Goal: Ask a question

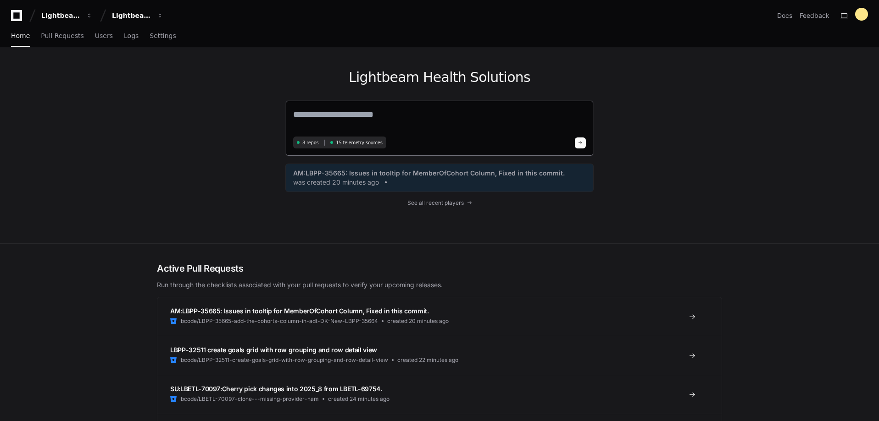
click at [370, 119] on textarea at bounding box center [439, 121] width 293 height 26
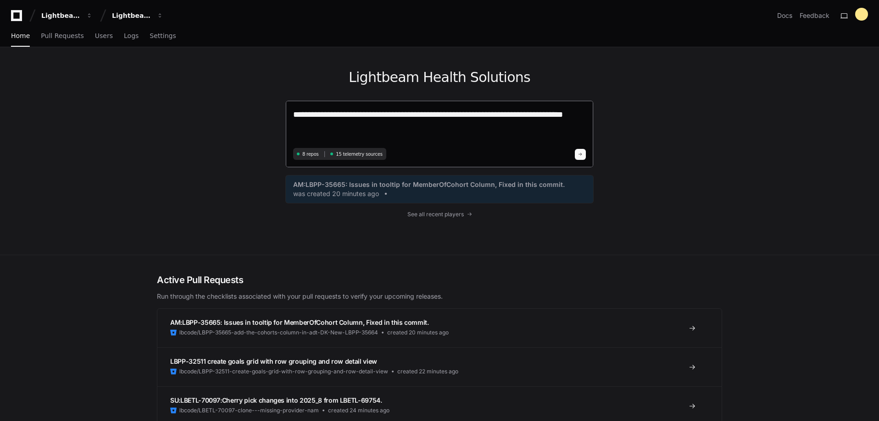
type textarea "**********"
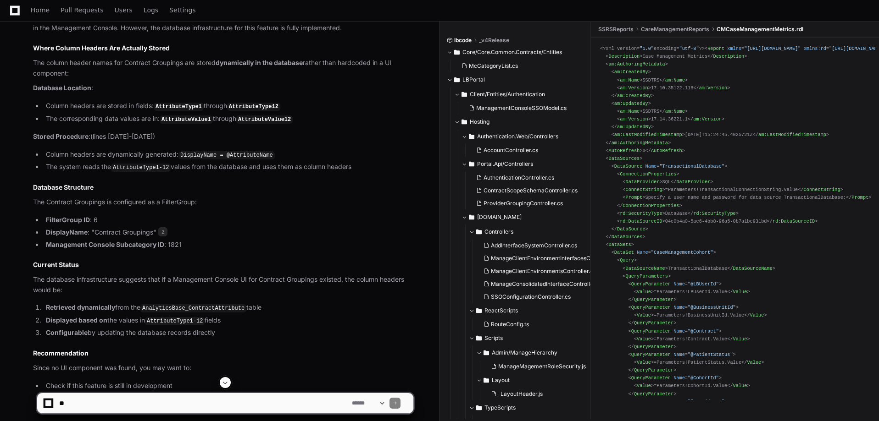
scroll to position [1095, 0]
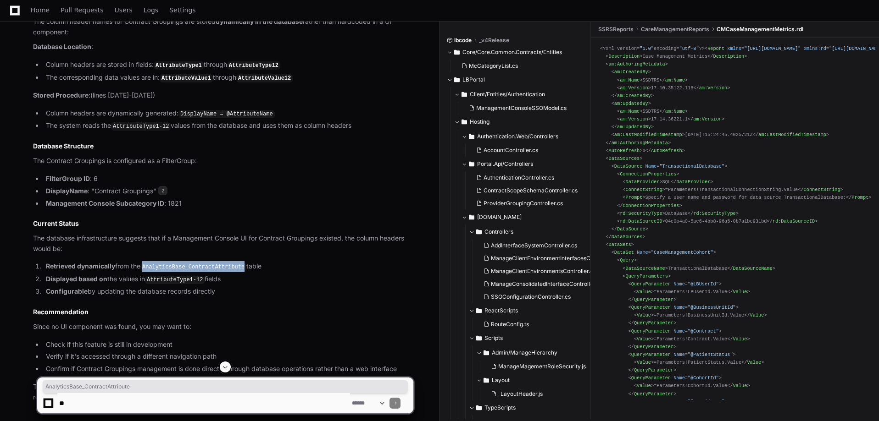
drag, startPoint x: 146, startPoint y: 266, endPoint x: 240, endPoint y: 268, distance: 93.6
click at [240, 268] on code "AnalyticsBase_ContractAttribute" at bounding box center [193, 267] width 106 height 8
copy code "AnalyticsBase_ContractAttribute"
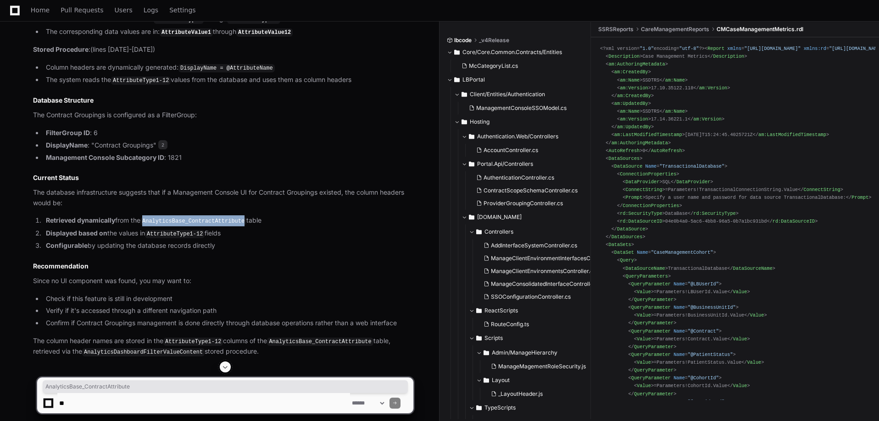
scroll to position [1147, 0]
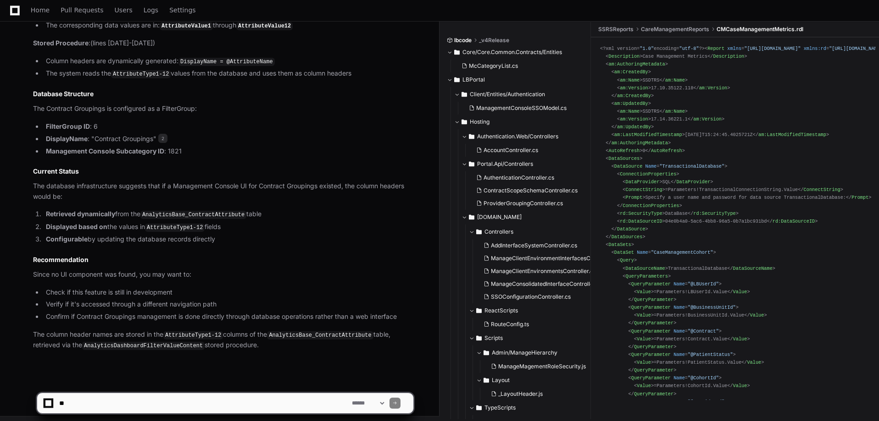
click at [107, 400] on textarea at bounding box center [203, 403] width 293 height 20
type textarea "**********"
click at [98, 342] on code "AnalyticsDashboardFilterValueContent" at bounding box center [143, 346] width 122 height 8
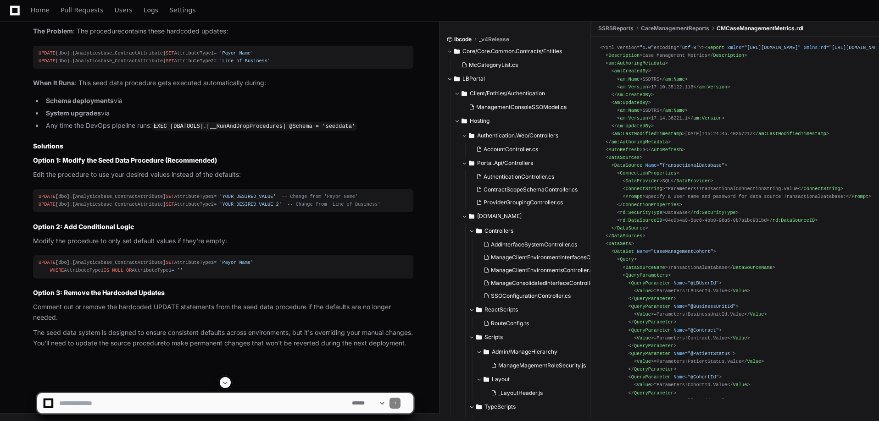
scroll to position [1796, 0]
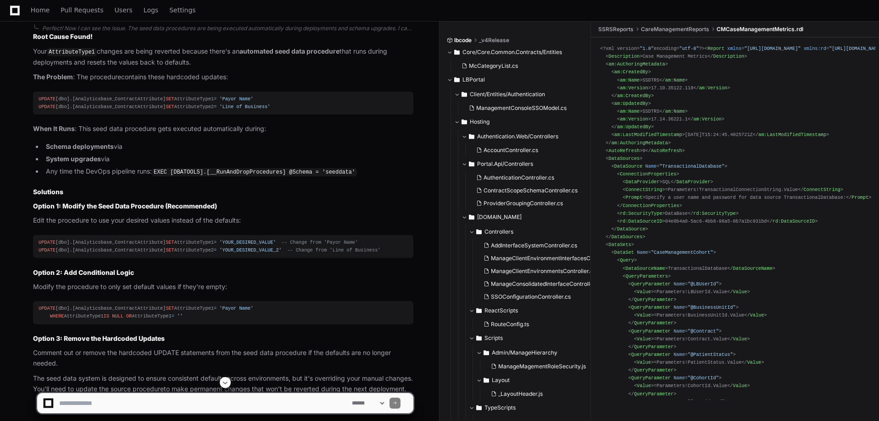
click at [116, 403] on textarea at bounding box center [203, 403] width 293 height 20
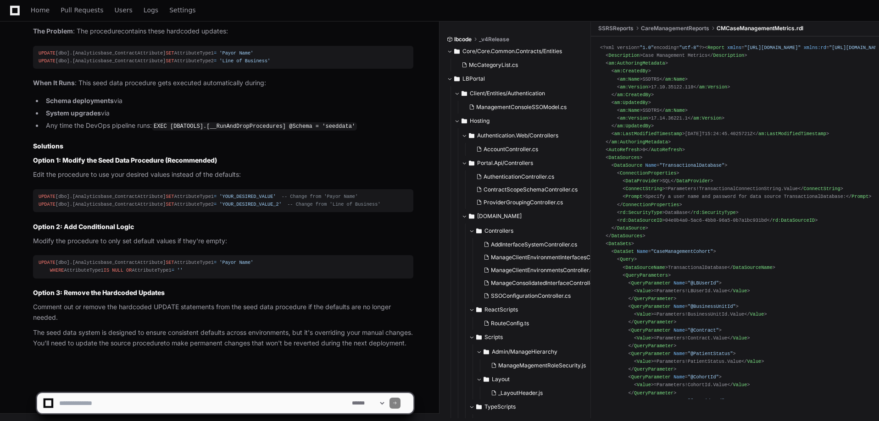
click at [231, 122] on code "EXEC [DBATOOLS].[__RunAndDropProcedures] @Schema = 'seeddata'" at bounding box center [254, 126] width 205 height 8
click at [254, 402] on textarea at bounding box center [203, 403] width 293 height 20
click at [260, 399] on textarea at bounding box center [203, 403] width 293 height 20
type textarea "*"
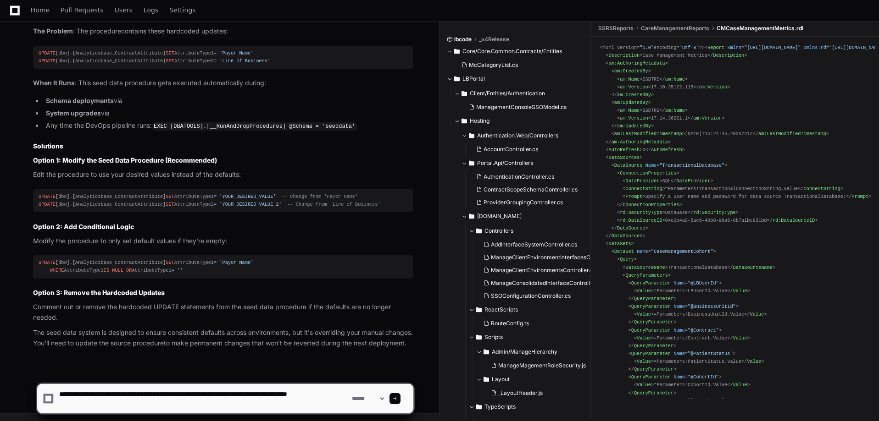
type textarea "**********"
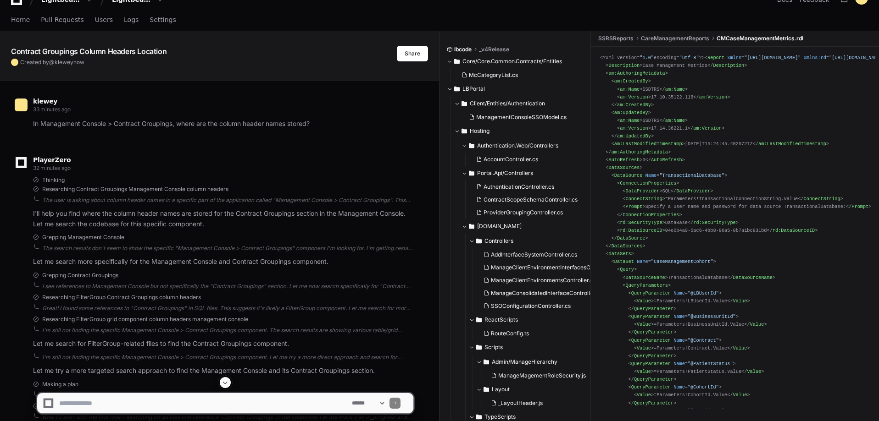
scroll to position [0, 0]
